Goal: Task Accomplishment & Management: Complete application form

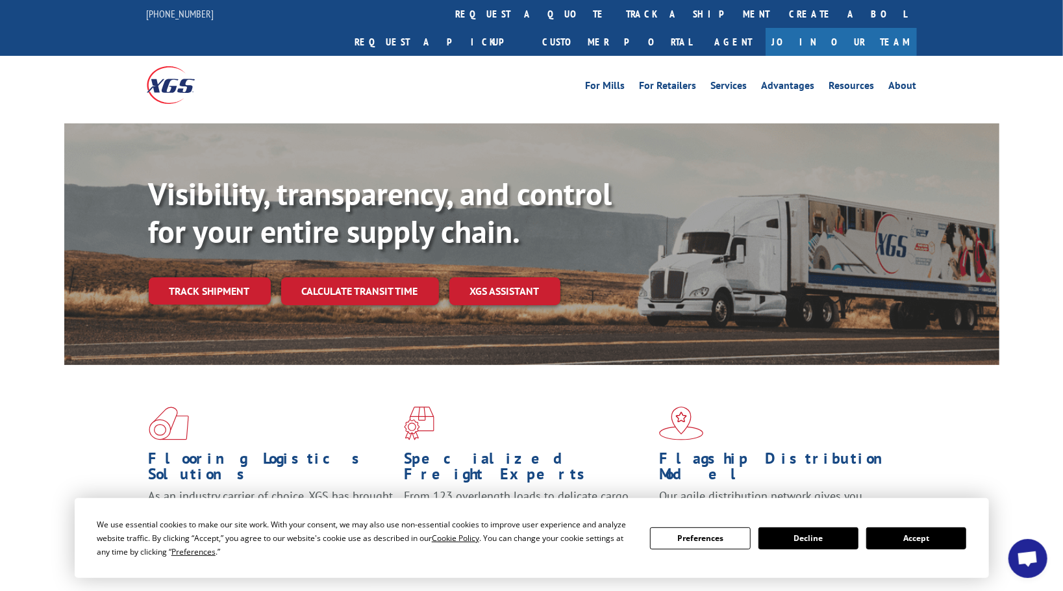
click at [897, 541] on button "Accept" at bounding box center [916, 538] width 100 height 22
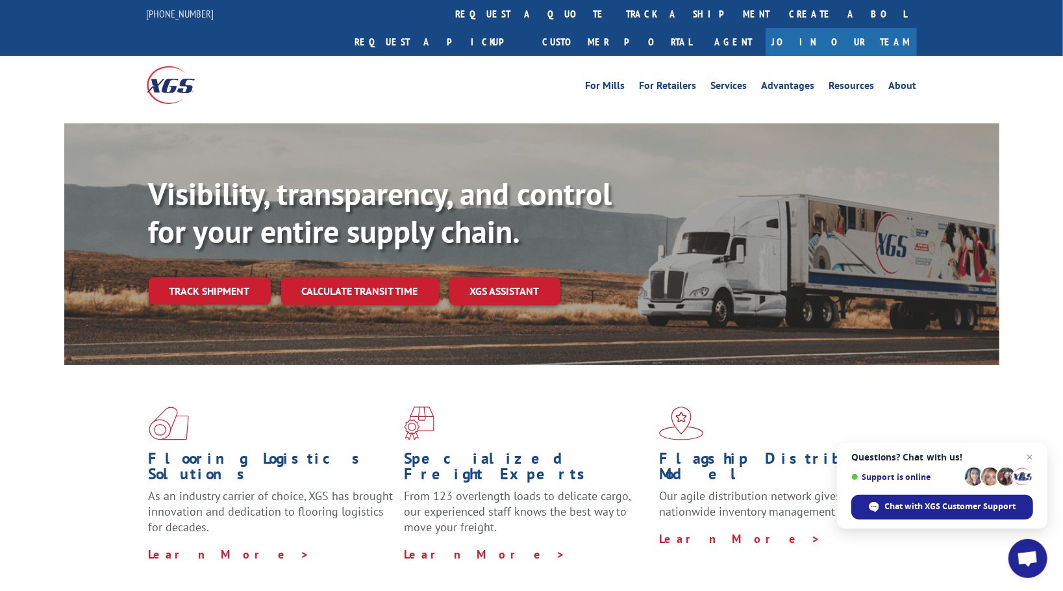
click at [171, 66] on img at bounding box center [171, 84] width 48 height 37
click at [446, 14] on link "request a quote" at bounding box center [531, 14] width 171 height 28
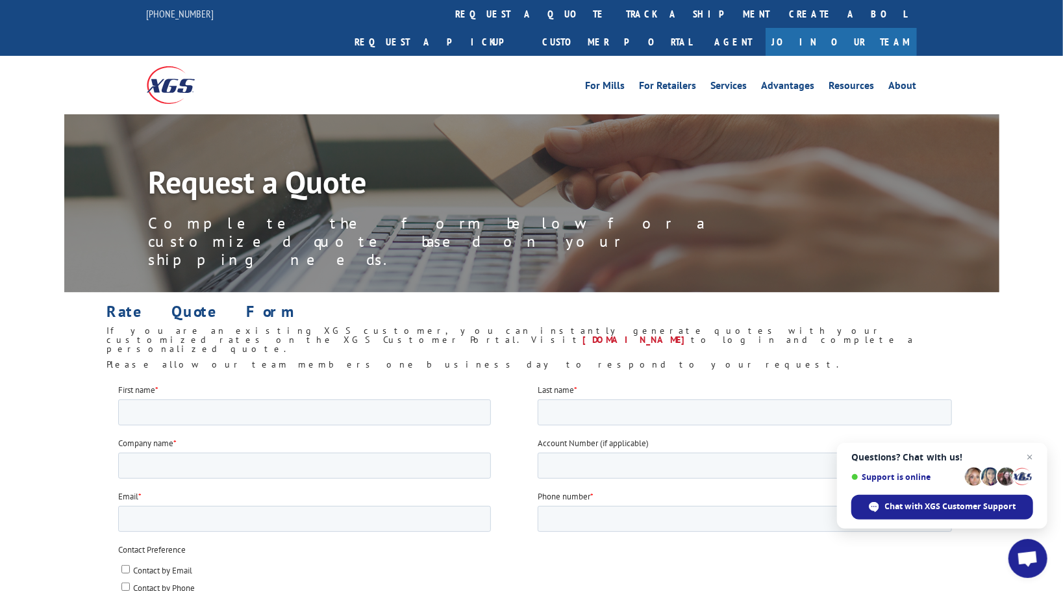
click at [341, 326] on h6 "If you are an existing XGS customer, you can instantly generate quotes with you…" at bounding box center [531, 343] width 850 height 34
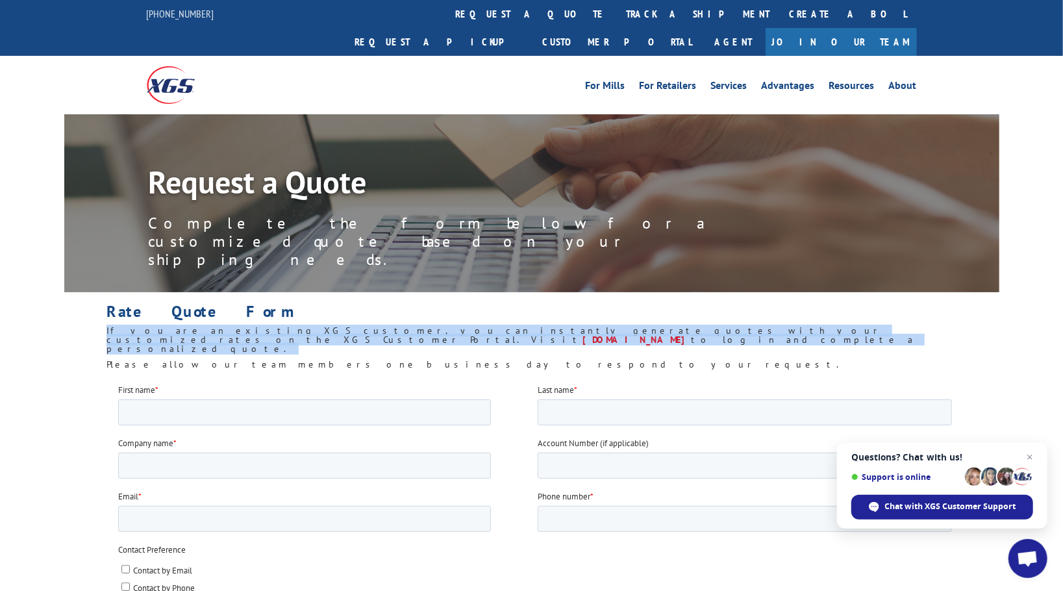
drag, startPoint x: 341, startPoint y: 272, endPoint x: 365, endPoint y: 272, distance: 23.4
click at [341, 326] on h6 "If you are an existing XGS customer, you can instantly generate quotes with you…" at bounding box center [531, 343] width 850 height 34
click at [406, 326] on h6 "If you are an existing XGS customer, you can instantly generate quotes with you…" at bounding box center [531, 343] width 850 height 34
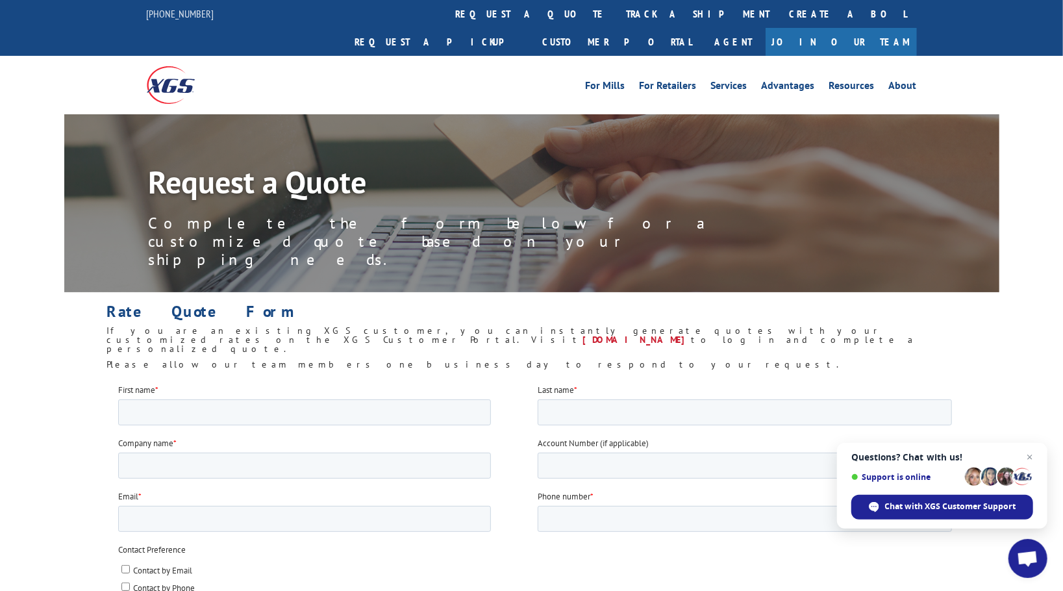
click at [395, 360] on h6 "Please allow our team members one business day to respond to your request." at bounding box center [531, 368] width 850 height 16
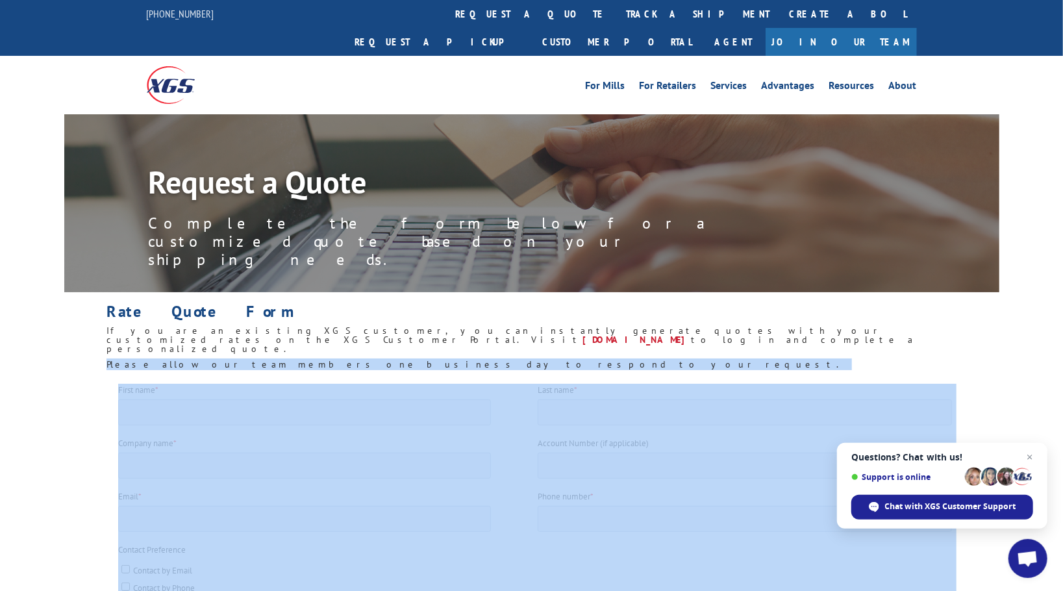
click at [395, 360] on h6 "Please allow our team members one business day to respond to your request." at bounding box center [531, 368] width 850 height 16
click at [411, 360] on h6 "Please allow our team members one business day to respond to your request." at bounding box center [531, 368] width 850 height 16
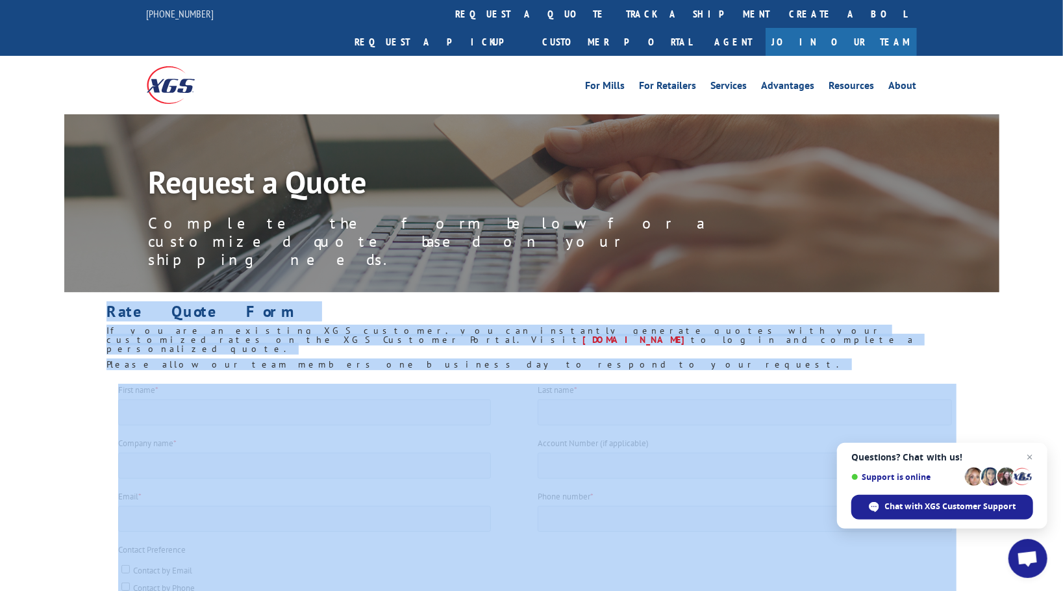
drag, startPoint x: 411, startPoint y: 281, endPoint x: 16, endPoint y: 242, distance: 397.2
click at [16, 242] on div "Request a Quote Complete the form below for a customized quote based on your sh…" at bounding box center [531, 244] width 1063 height 261
click at [54, 233] on div "Request a Quote Complete the form below for a customized quote based on your sh…" at bounding box center [531, 244] width 1063 height 261
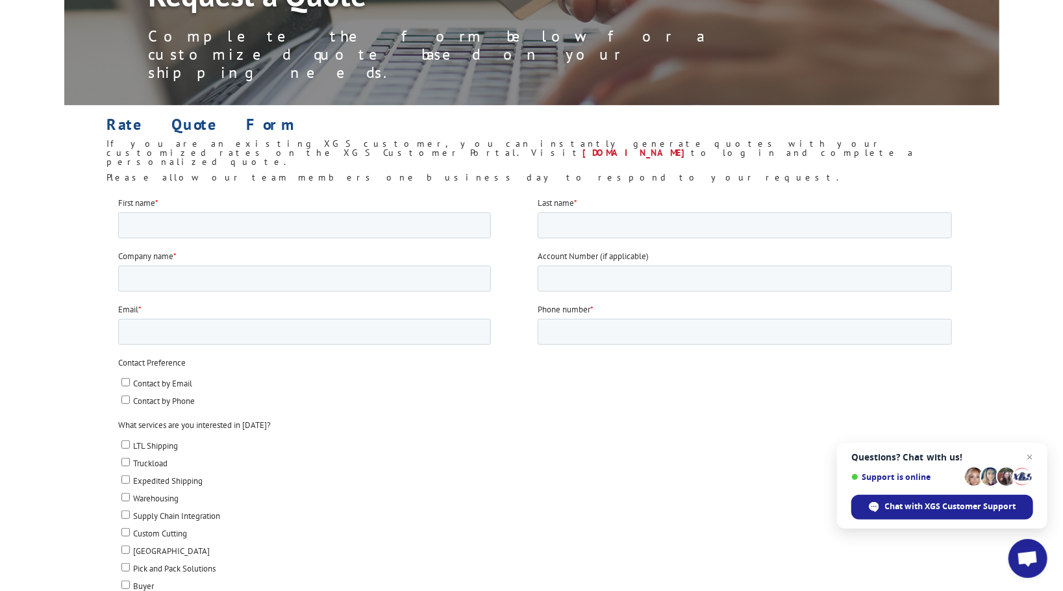
scroll to position [195, 0]
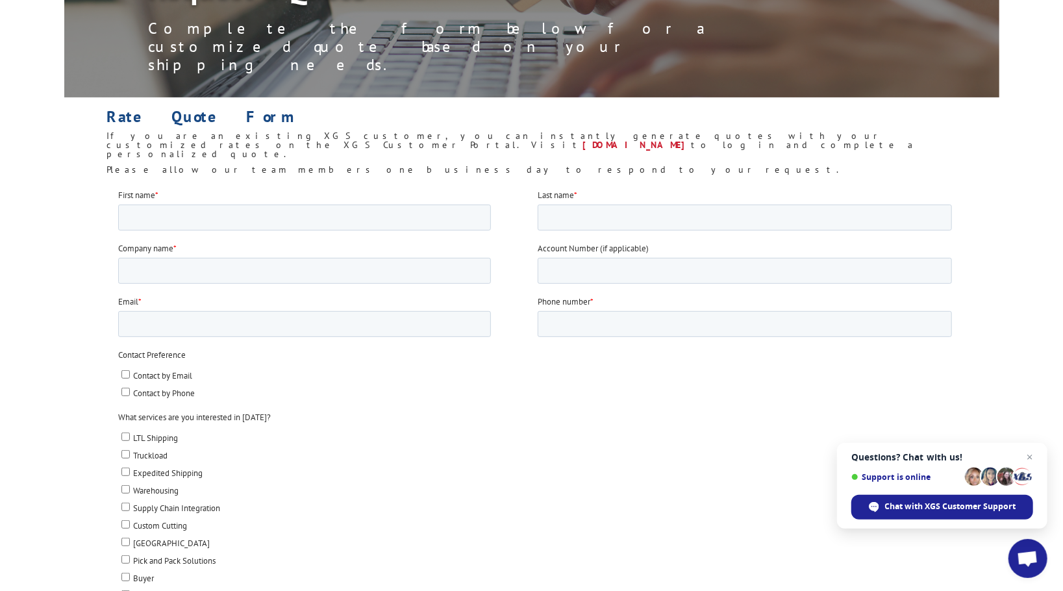
click at [536, 130] on span "If you are an existing XGS customer, you can instantly generate quotes with you…" at bounding box center [494, 140] width 776 height 21
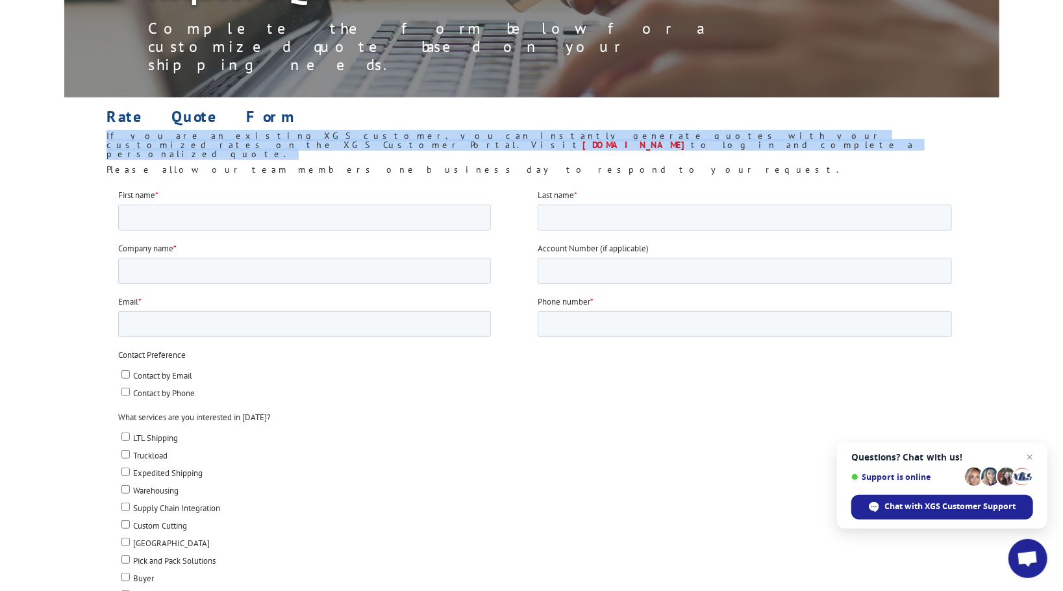
click at [536, 130] on span "If you are an existing XGS customer, you can instantly generate quotes with you…" at bounding box center [494, 140] width 776 height 21
click at [518, 131] on h6 "If you are an existing XGS customer, you can instantly generate quotes with you…" at bounding box center [531, 148] width 850 height 34
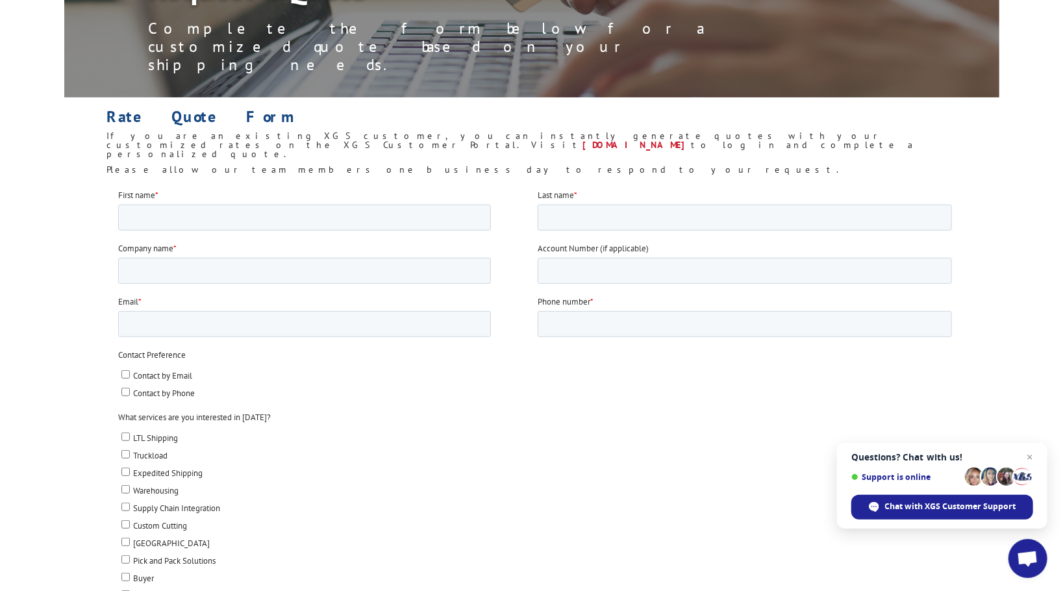
scroll to position [0, 0]
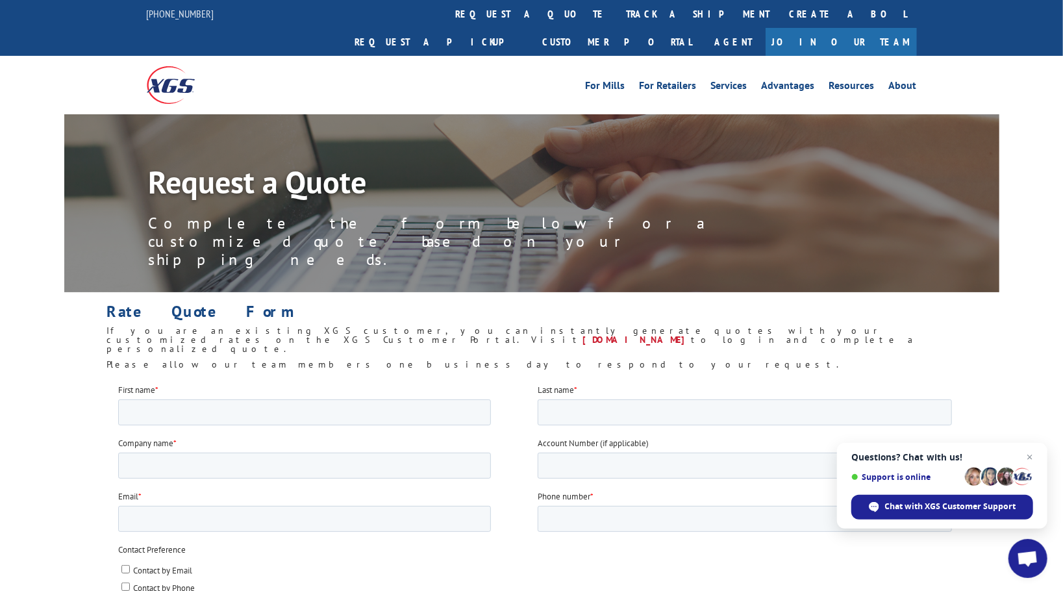
drag, startPoint x: 106, startPoint y: 242, endPoint x: 491, endPoint y: 291, distance: 387.3
click at [491, 304] on div "Rate Quote Form If you are an existing XGS customer, you can instantly generate…" at bounding box center [531, 339] width 850 height 71
click at [491, 360] on h6 "Please allow our team members one business day to respond to your request." at bounding box center [531, 368] width 850 height 16
click at [1029, 455] on span "Open chat" at bounding box center [1030, 457] width 16 height 16
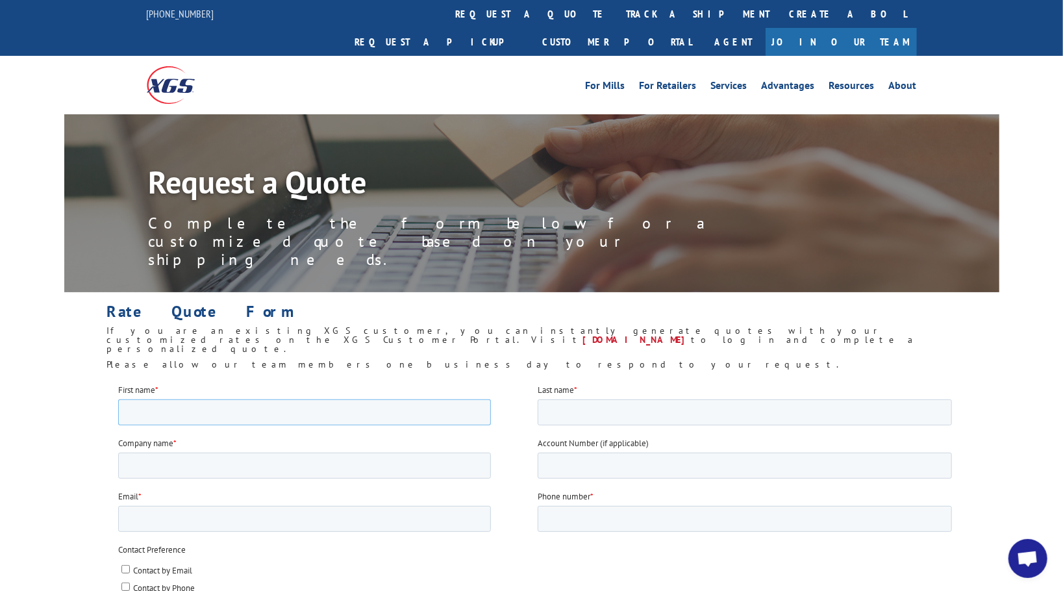
click at [146, 401] on input "First name *" at bounding box center [303, 412] width 373 height 26
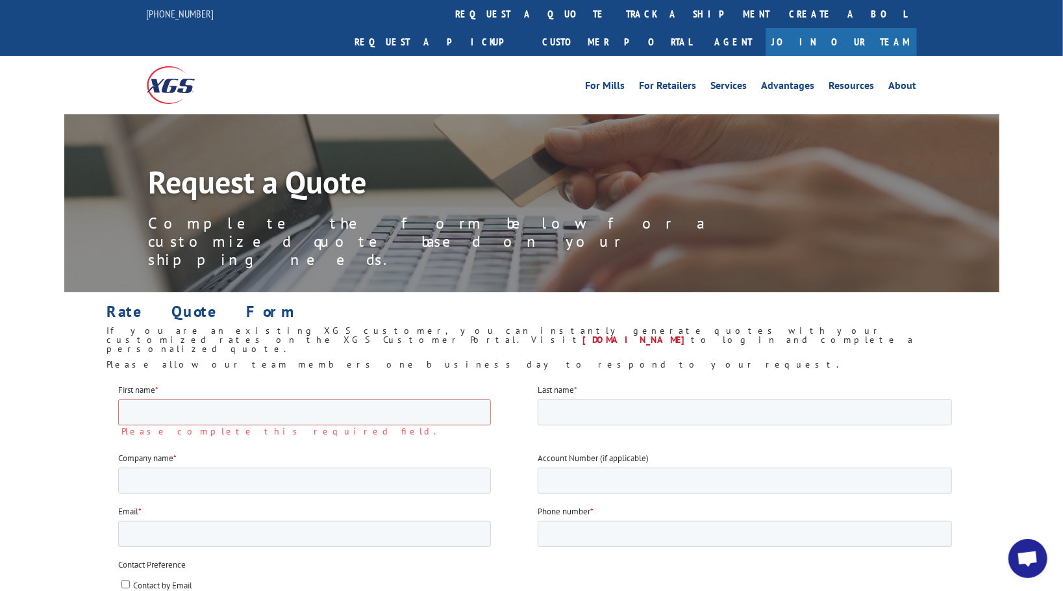
click at [533, 28] on link "Request a pickup" at bounding box center [439, 42] width 188 height 28
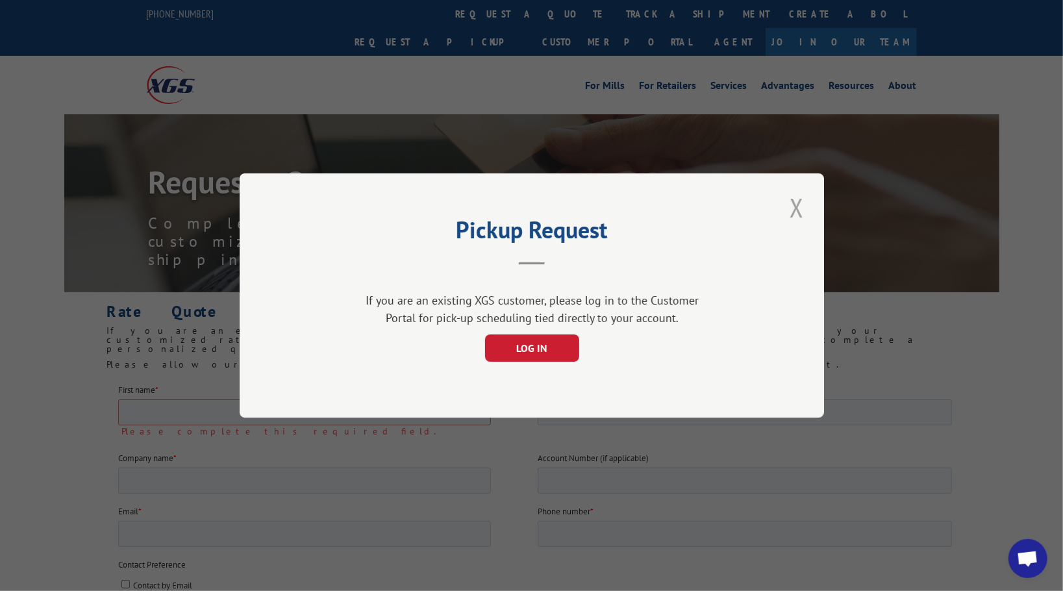
click at [791, 214] on button "Close modal" at bounding box center [796, 208] width 22 height 36
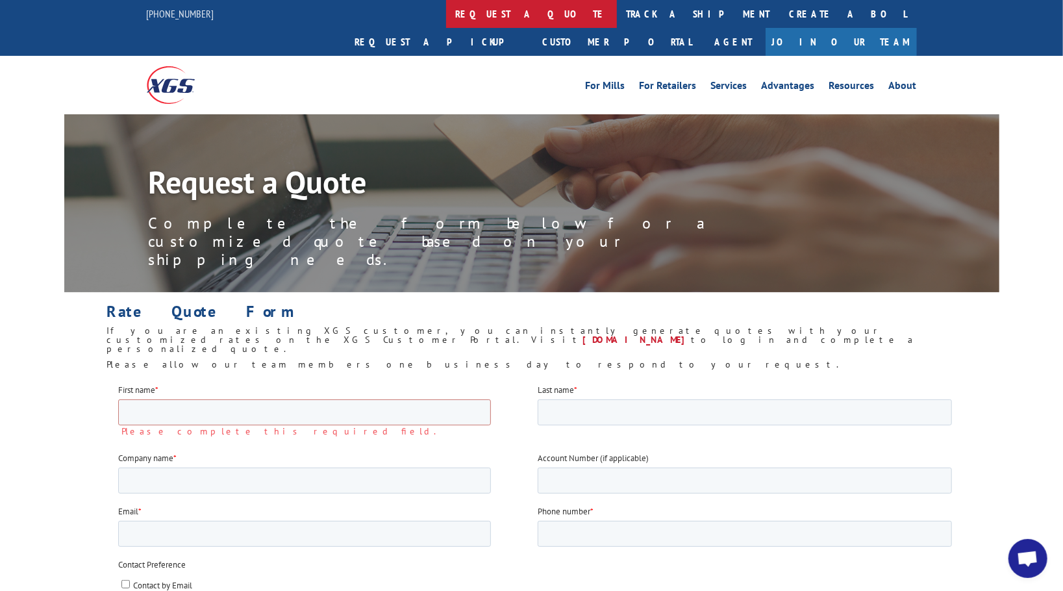
click at [446, 21] on link "request a quote" at bounding box center [531, 14] width 171 height 28
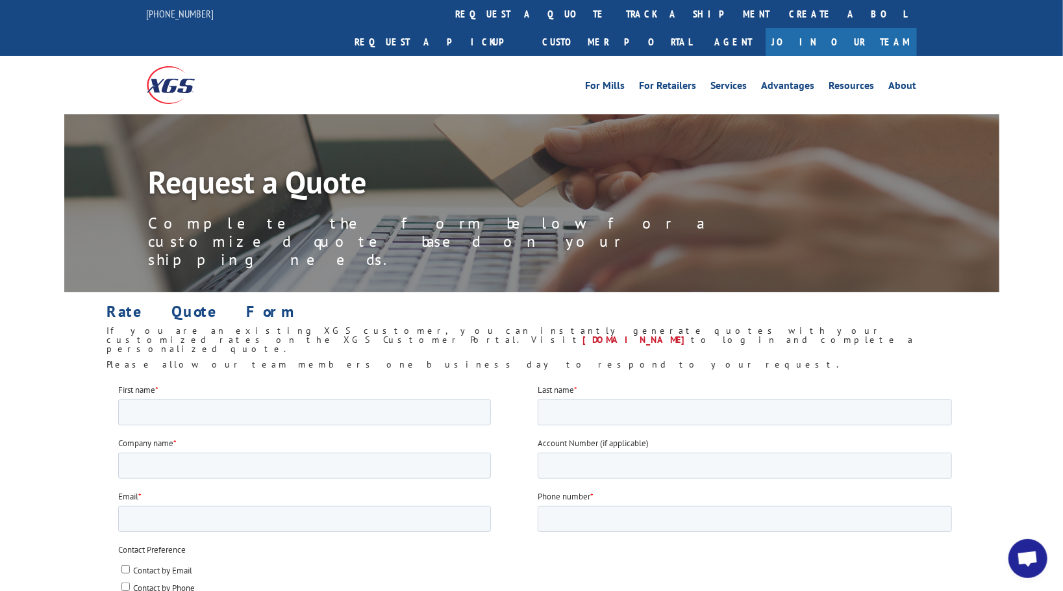
click at [209, 426] on fieldset "First name * Last name *" at bounding box center [536, 409] width 839 height 53
click at [212, 414] on input "First name *" at bounding box center [303, 412] width 373 height 26
type input "vivi"
type input "luo"
type input "CPB Trading Inc"
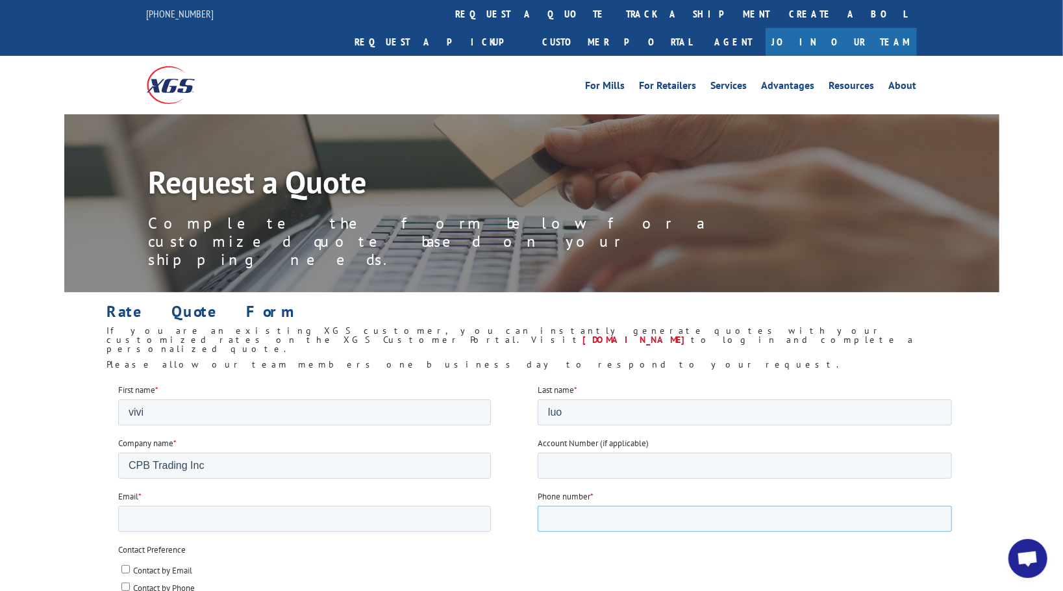
type input "16263858099"
type input "90058"
click at [595, 526] on input "16263858099" at bounding box center [744, 518] width 414 height 26
type input "6267138888"
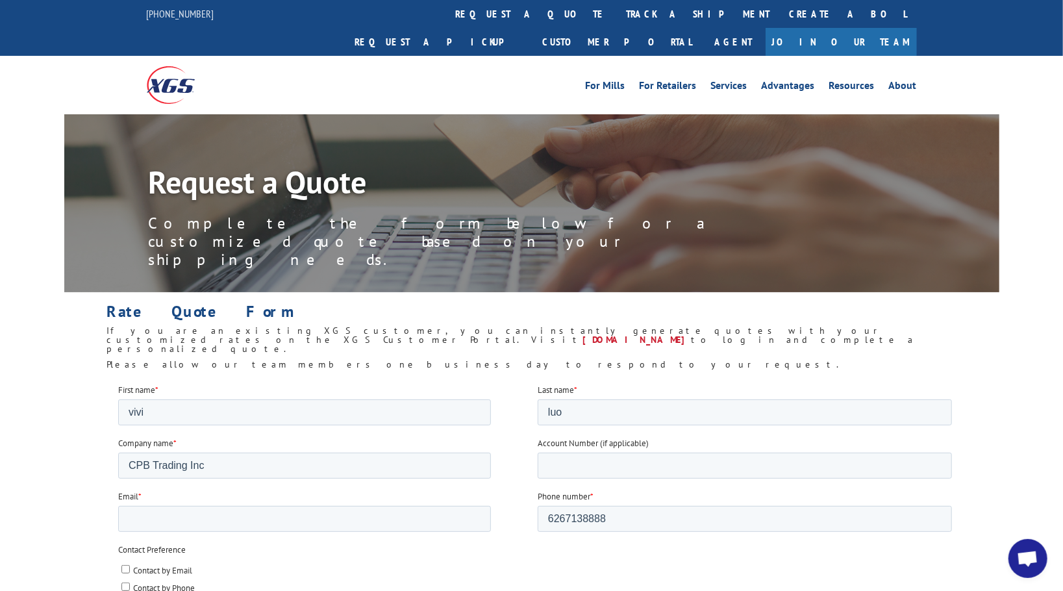
click at [467, 537] on fieldset "Email * Phone number * 6267138888" at bounding box center [536, 515] width 839 height 53
click at [441, 526] on input "Email *" at bounding box center [303, 518] width 373 height 26
type input "c"
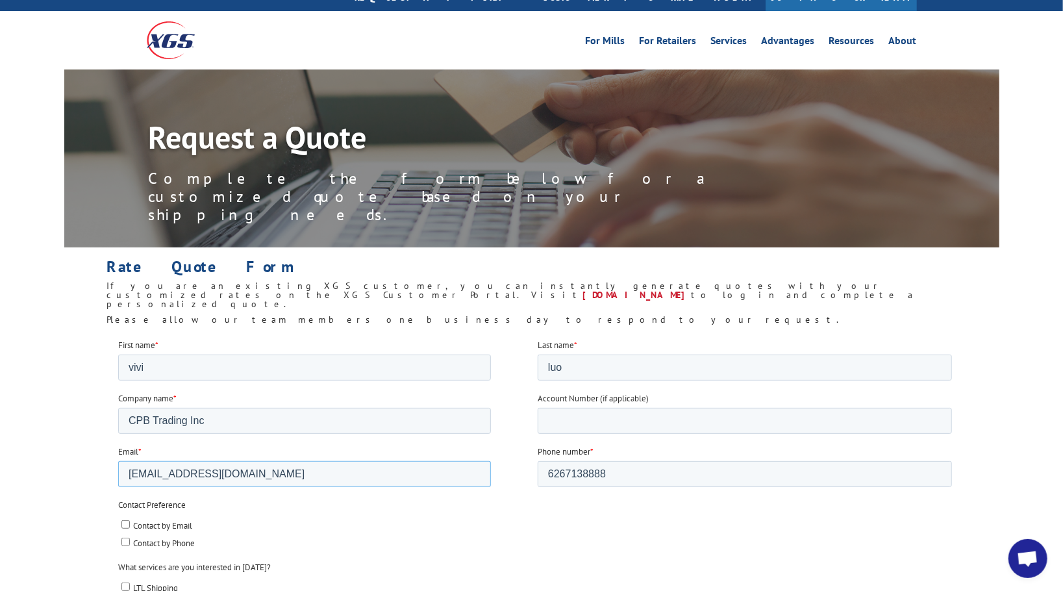
scroll to position [65, 0]
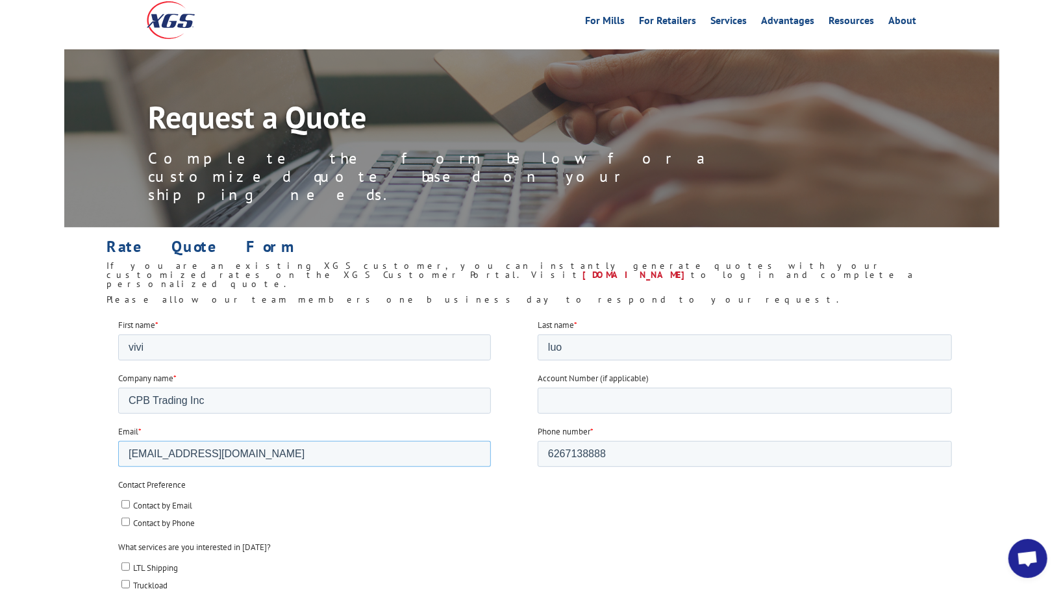
type input "cpb555@yahoo.com"
click at [155, 517] on span "Contact by Phone" at bounding box center [163, 522] width 62 height 11
click at [129, 517] on input "Contact by Phone" at bounding box center [125, 521] width 8 height 8
checkbox input "true"
click at [151, 508] on span "Contact by Email" at bounding box center [161, 504] width 59 height 11
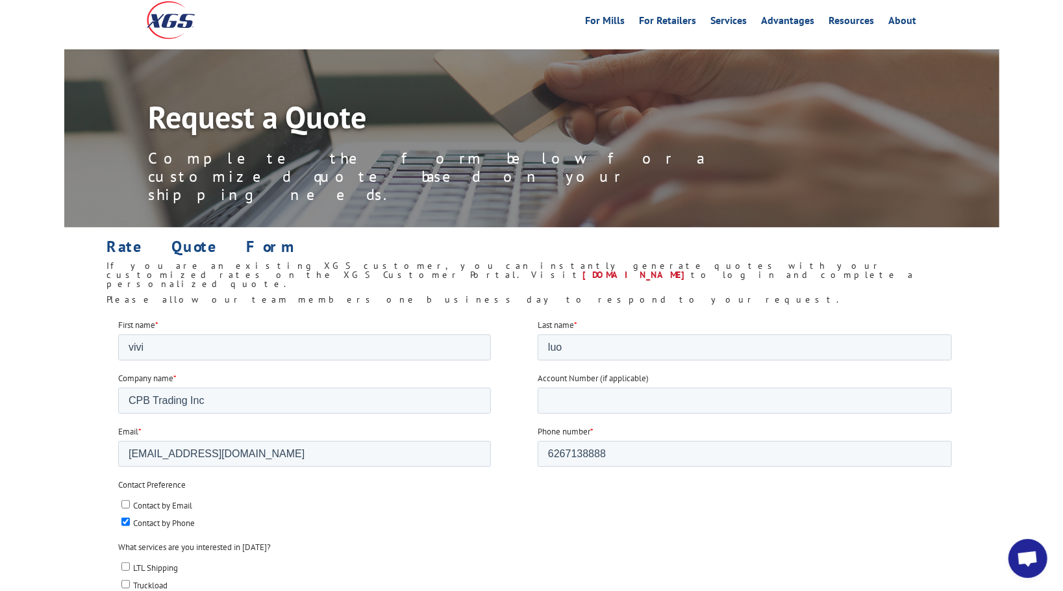
click at [129, 508] on input "Contact by Email" at bounding box center [125, 503] width 8 height 8
checkbox input "true"
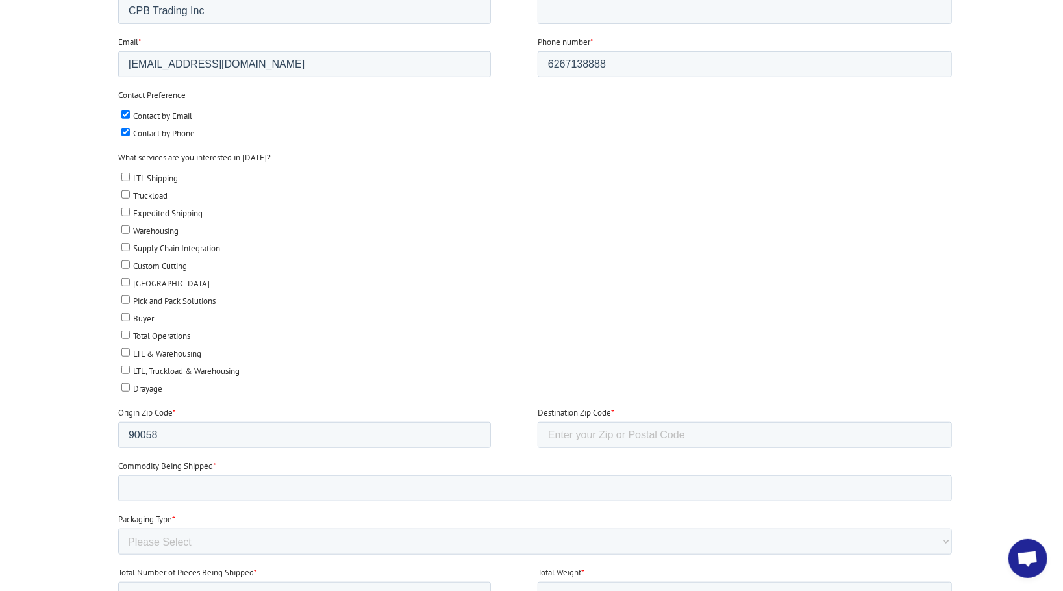
click at [158, 178] on span "LTL Shipping" at bounding box center [154, 178] width 45 height 11
click at [129, 178] on input "LTL Shipping" at bounding box center [125, 177] width 8 height 8
checkbox input "true"
click at [575, 422] on input "Destination Zip Code *" at bounding box center [744, 435] width 414 height 26
type input "01906"
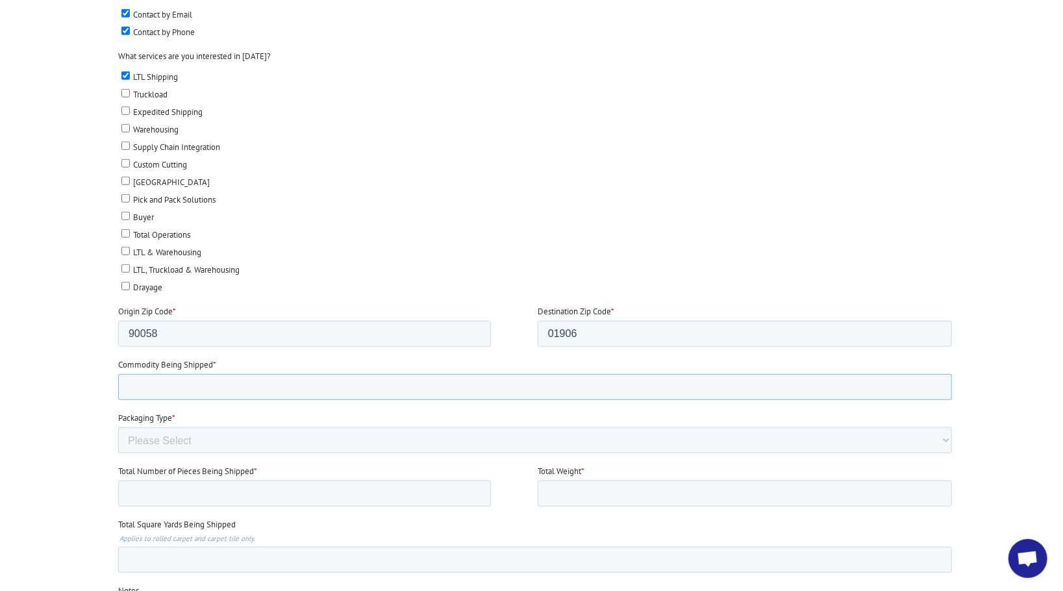
scroll to position [649, 0]
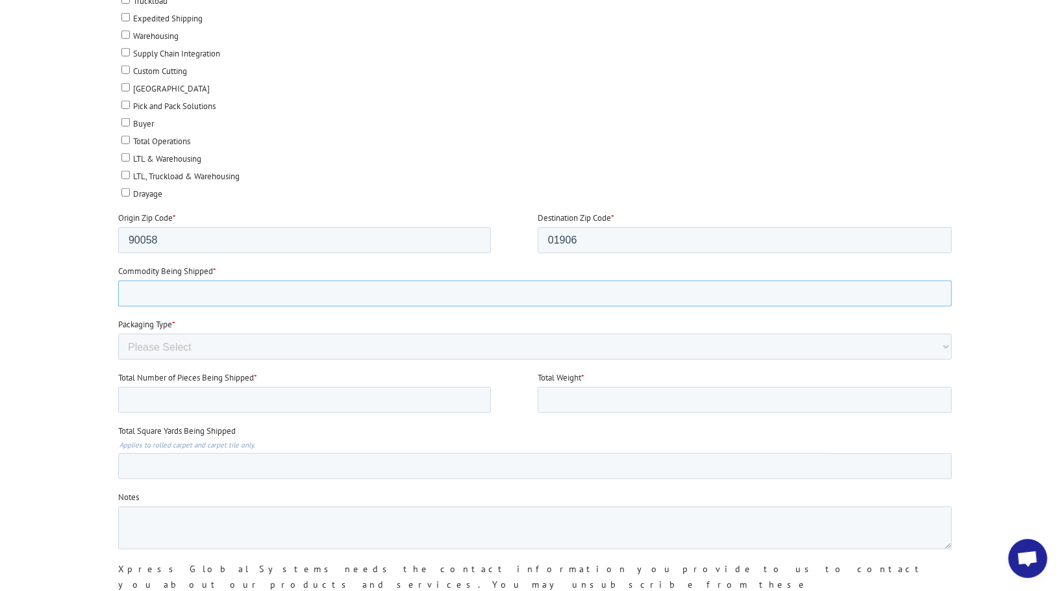
type input "f"
type input "toy"
click at [280, 347] on select "Please Select Rolled Goods Palletized" at bounding box center [533, 347] width 833 height 26
click at [117, 360] on select "Please Select Rolled Goods Palletized" at bounding box center [533, 347] width 833 height 26
click at [222, 318] on label "Packaging Type *" at bounding box center [536, 324] width 839 height 13
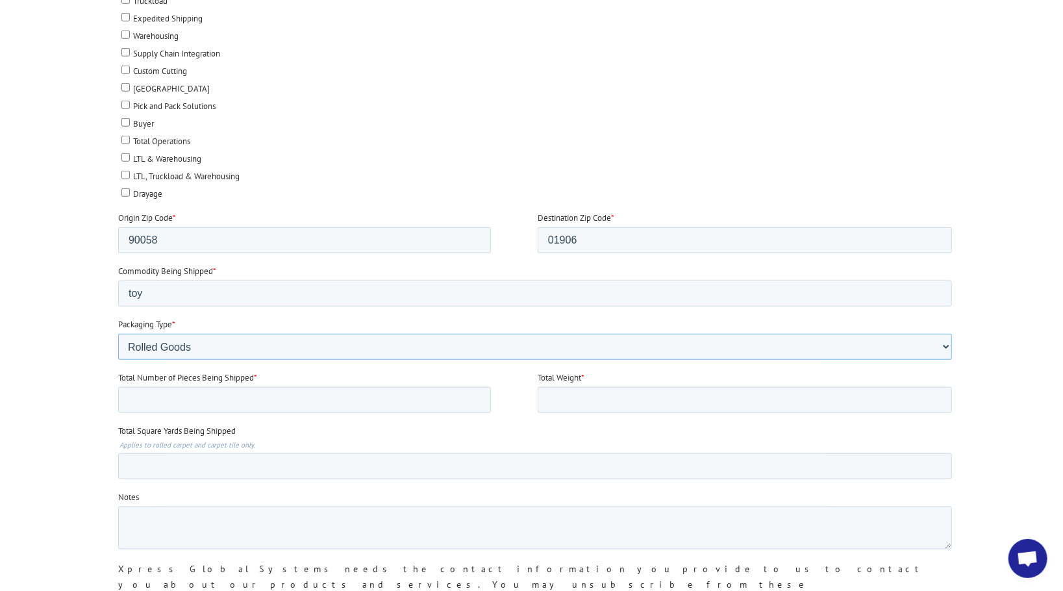
click at [222, 334] on select "Please Select Rolled Goods Palletized" at bounding box center [533, 347] width 833 height 26
click at [221, 336] on select "Please Select Rolled Goods Palletized" at bounding box center [533, 347] width 833 height 26
click at [117, 360] on select "Please Select Rolled Goods Palletized" at bounding box center [533, 347] width 833 height 26
click at [174, 334] on select "Please Select Rolled Goods Palletized" at bounding box center [533, 347] width 833 height 26
select select "Rolled Carpet"
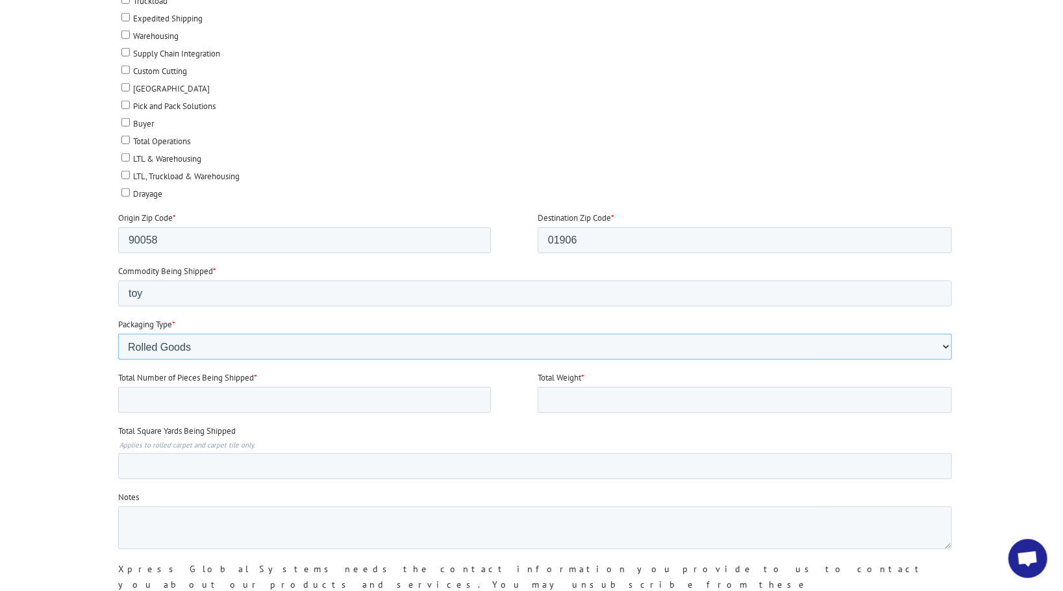
click at [117, 360] on select "Please Select Rolled Goods Palletized" at bounding box center [533, 347] width 833 height 26
click at [186, 338] on select "Please Select Rolled Goods Palletized" at bounding box center [533, 347] width 833 height 26
click at [49, 235] on div at bounding box center [531, 194] width 1063 height 920
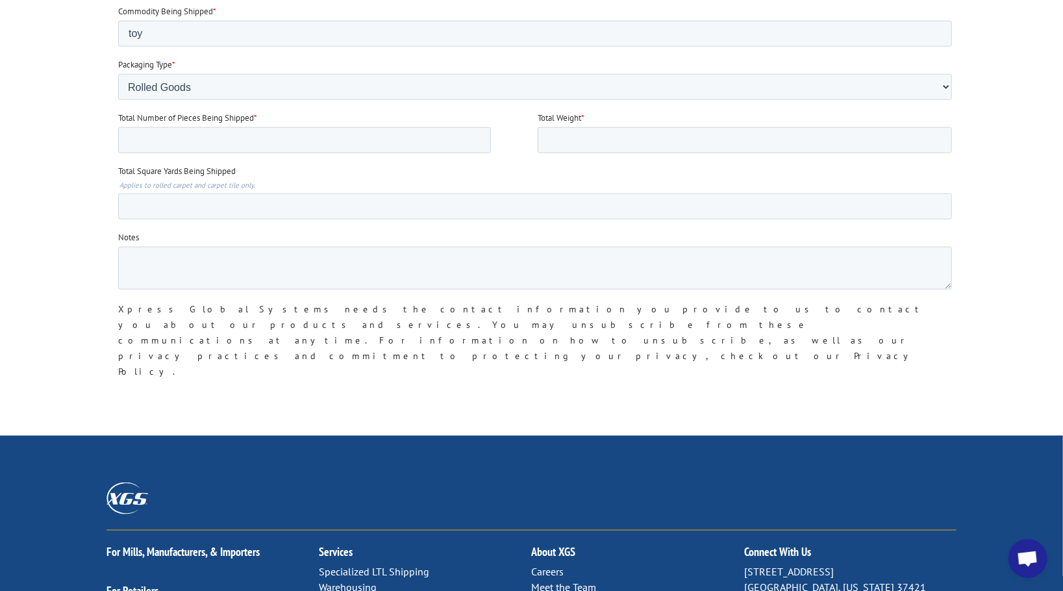
scroll to position [454, 0]
